Goal: Information Seeking & Learning: Learn about a topic

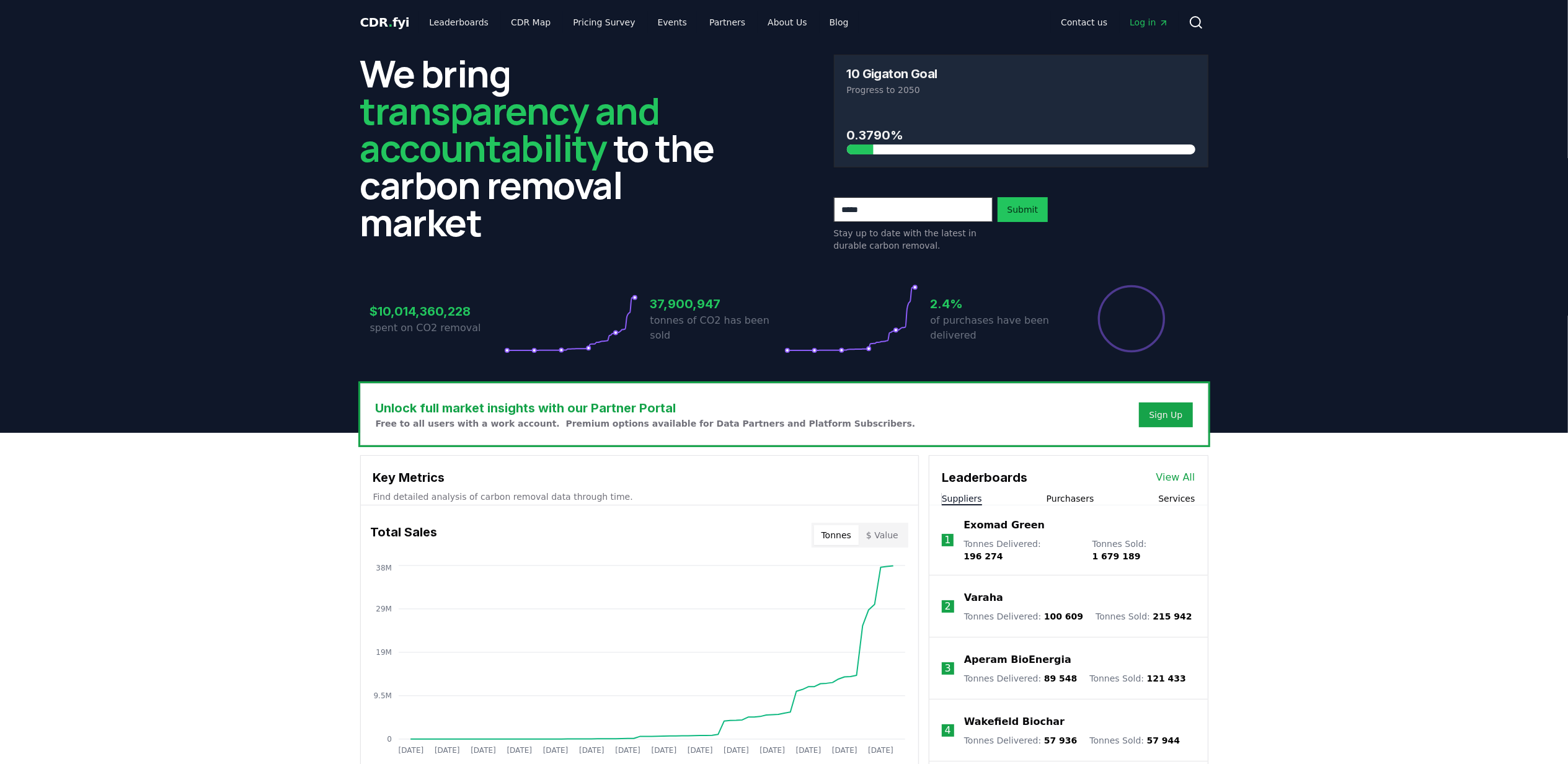
click at [896, 542] on button "$ Value" at bounding box center [882, 535] width 47 height 20
click at [846, 540] on button "Tonnes" at bounding box center [836, 535] width 44 height 20
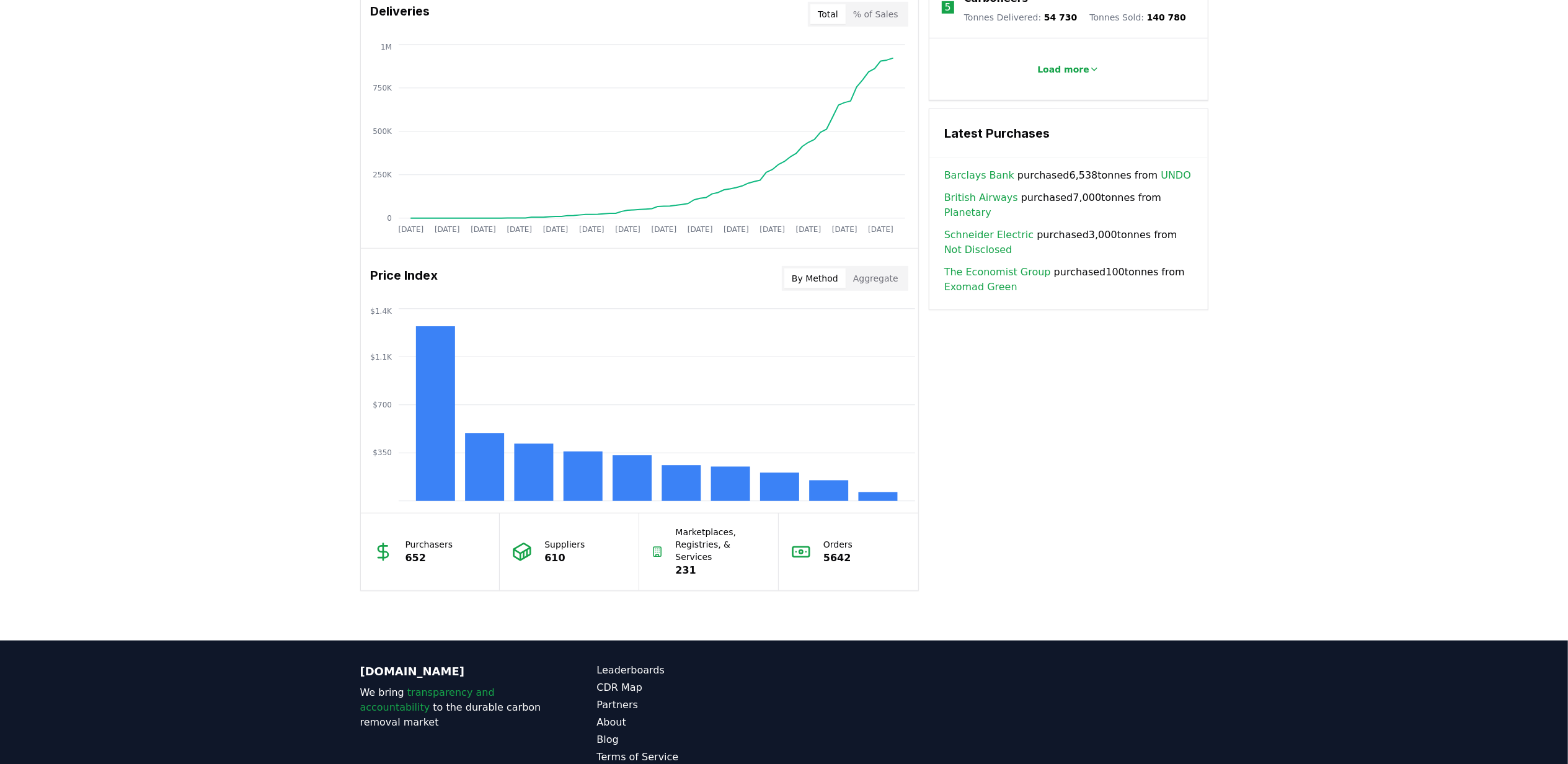
scroll to position [826, 0]
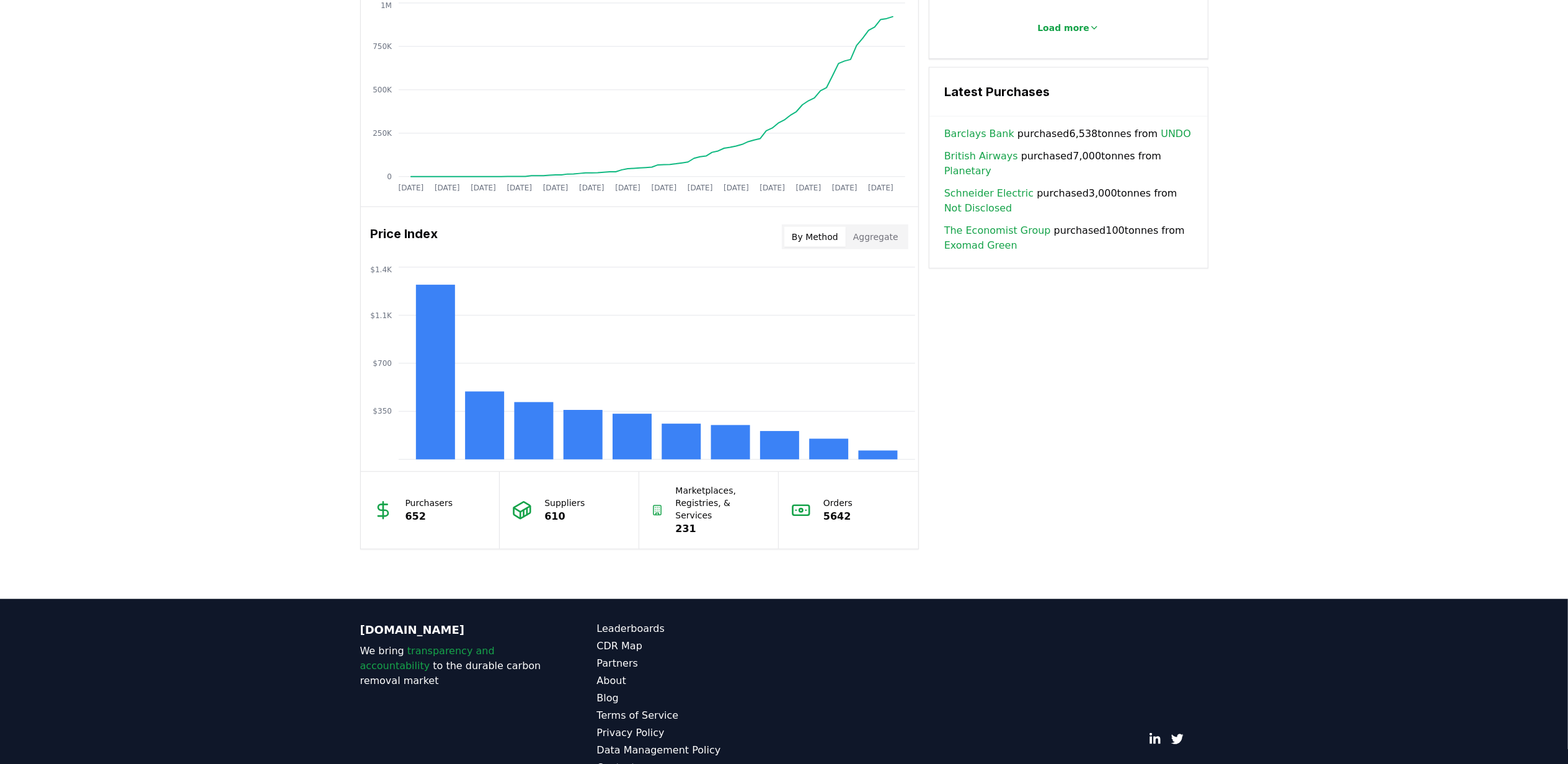
click at [973, 130] on link "Barclays Bank" at bounding box center [979, 134] width 70 height 15
